Goal: Obtain resource: Download file/media

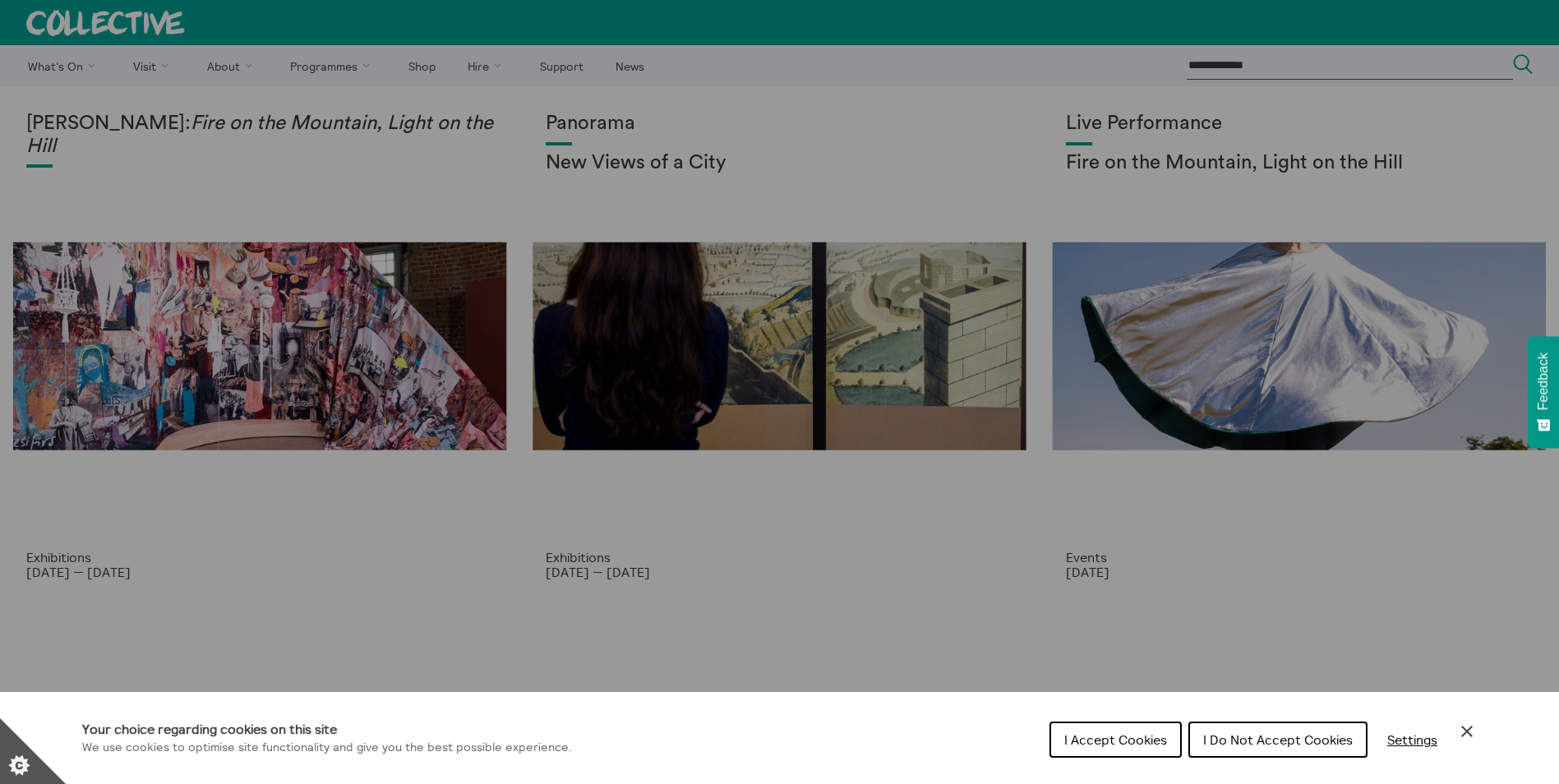
click at [1091, 736] on span "I Accept Cookies" at bounding box center [1115, 739] width 103 height 16
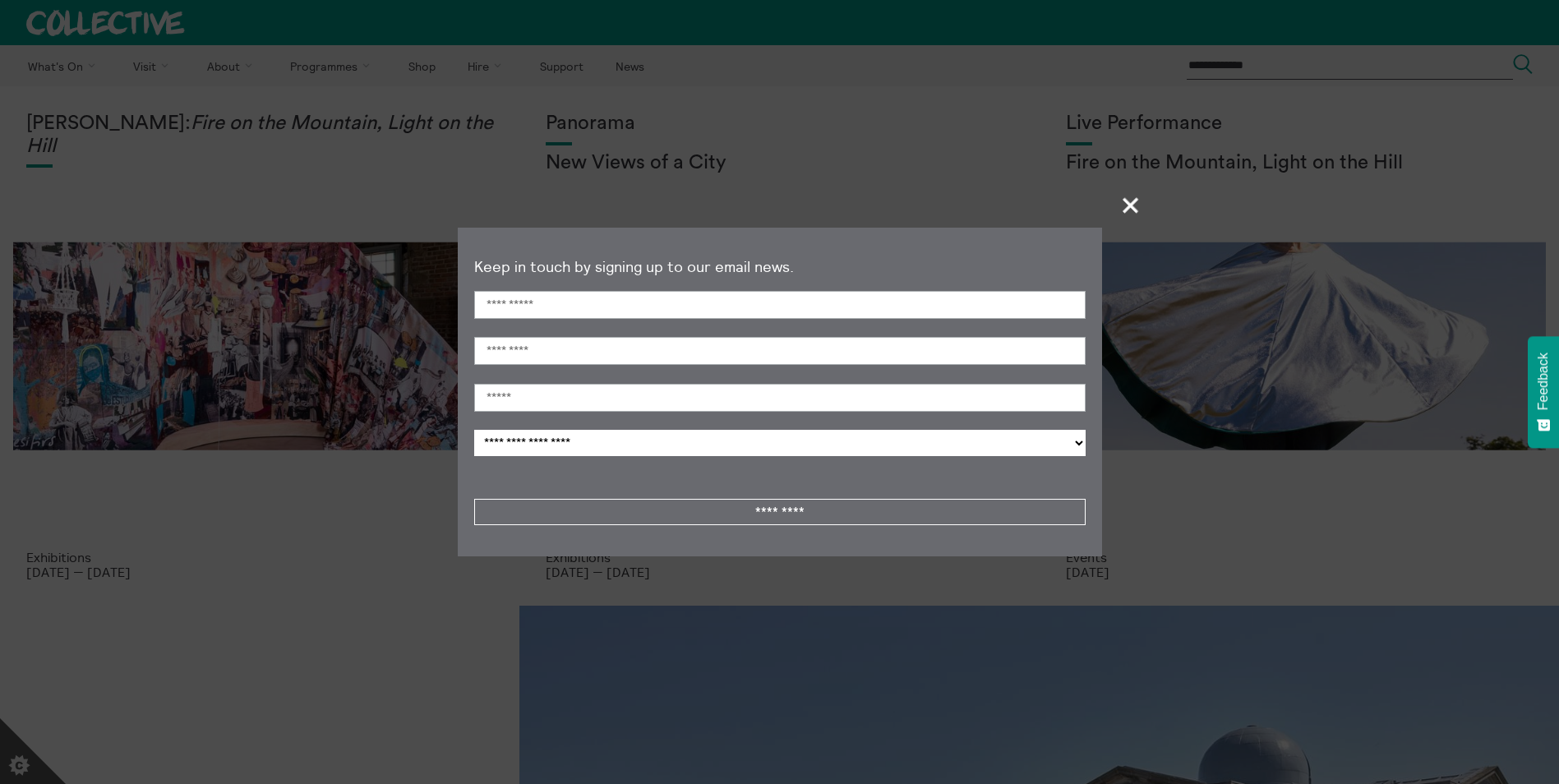
click at [1127, 206] on span "+" at bounding box center [1131, 204] width 48 height 48
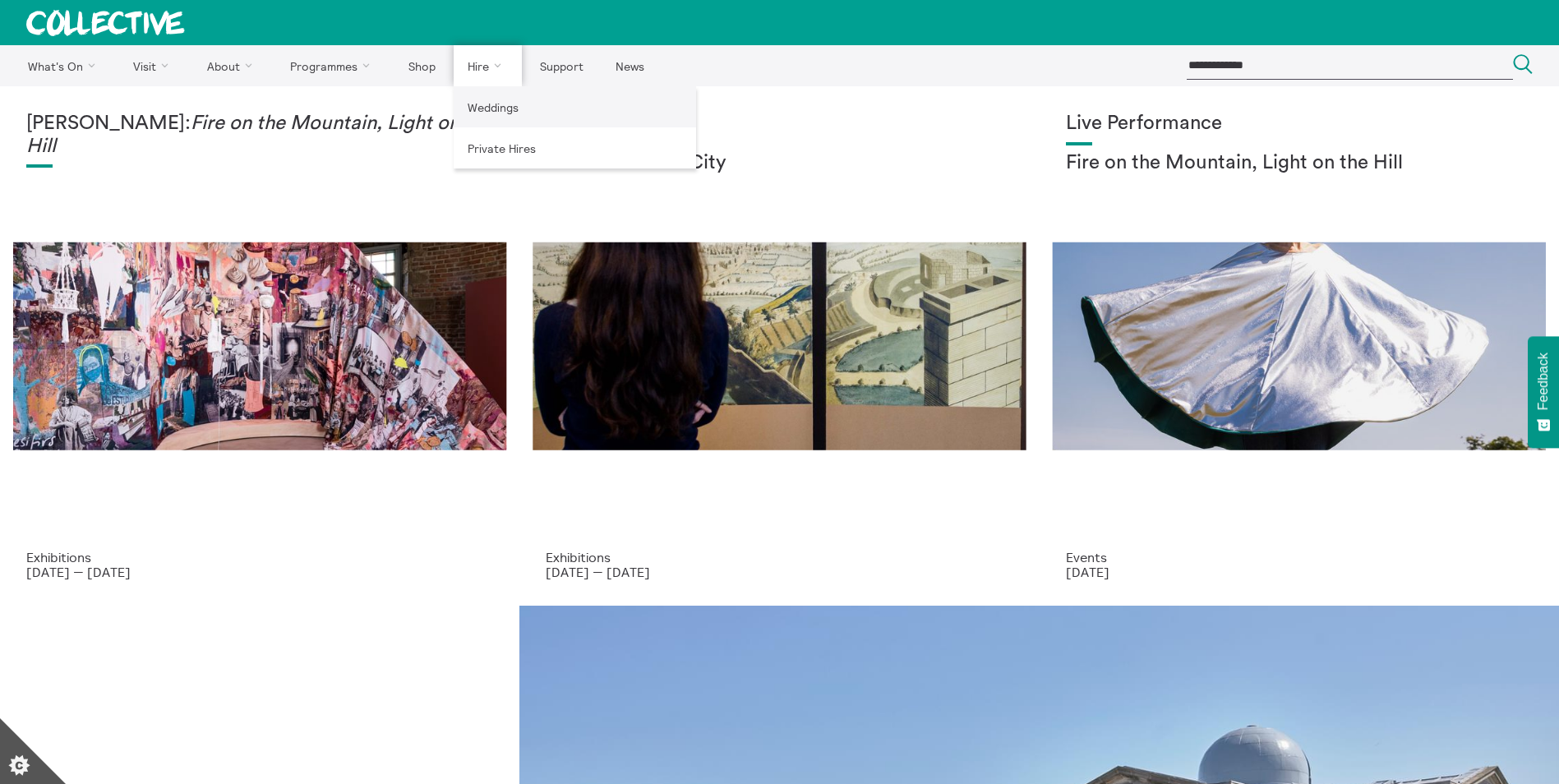
click at [475, 100] on link "Weddings" at bounding box center [574, 107] width 242 height 41
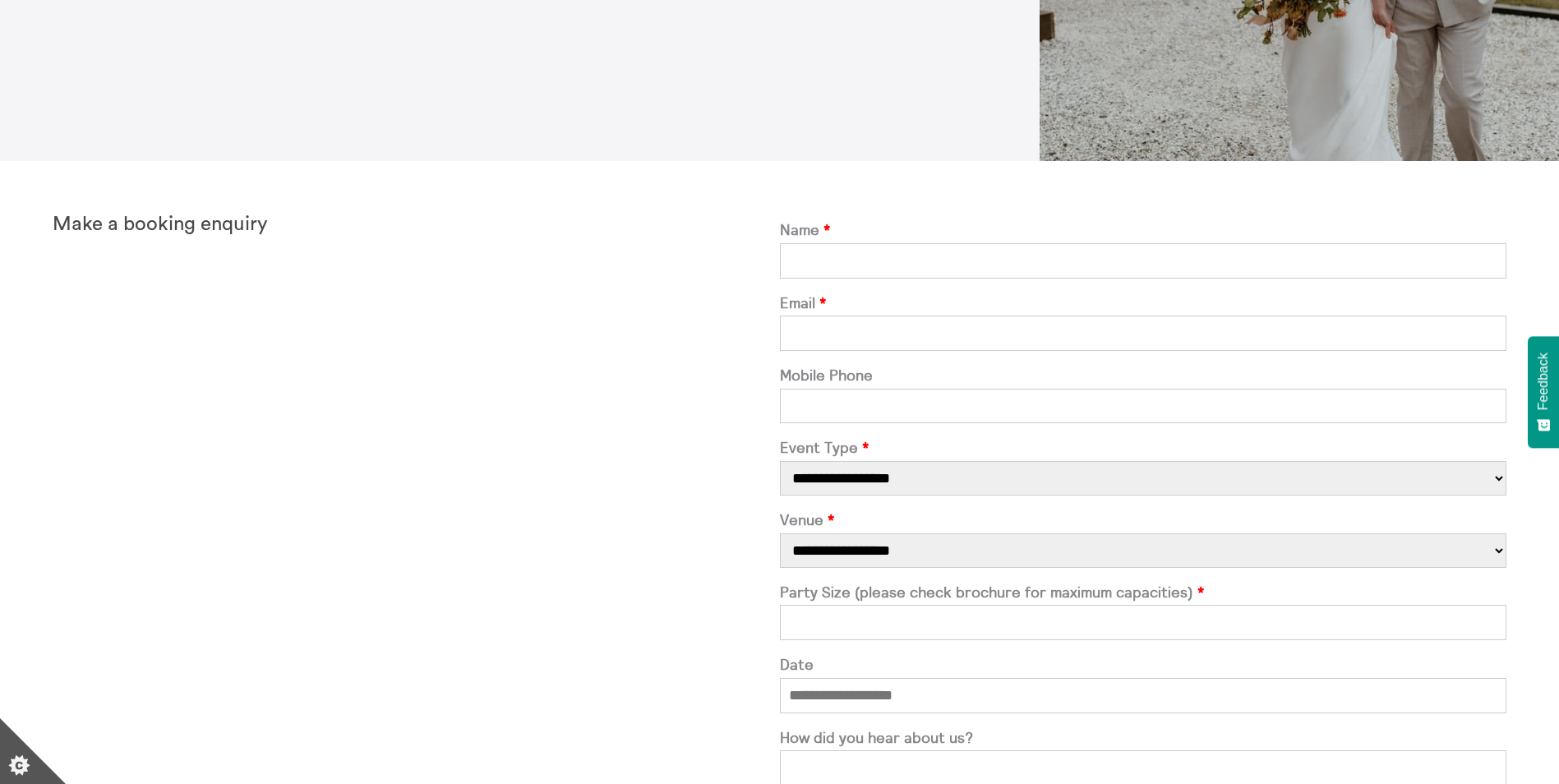
scroll to position [308, 0]
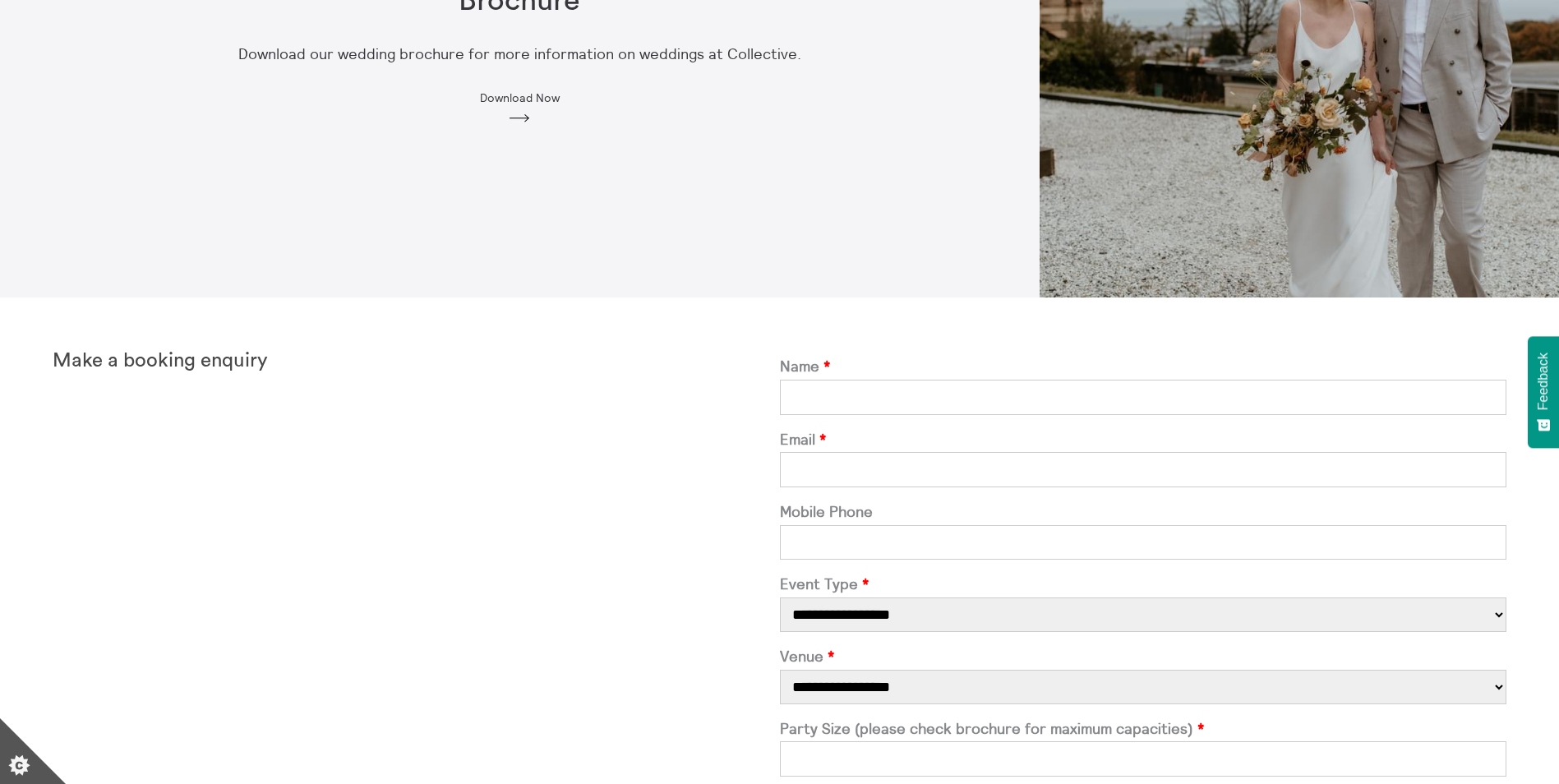
click at [509, 96] on span "Download Now" at bounding box center [520, 98] width 80 height 13
